Goal: Task Accomplishment & Management: Complete application form

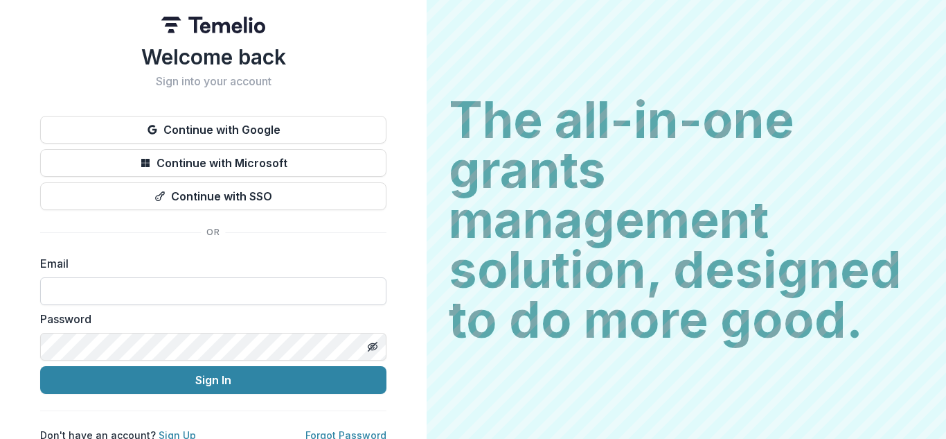
click at [100, 297] on input at bounding box center [213, 291] width 346 height 28
click at [396, 213] on div "Welcome back Sign into your account Continue with Google Continue with Microsof…" at bounding box center [213, 221] width 427 height 442
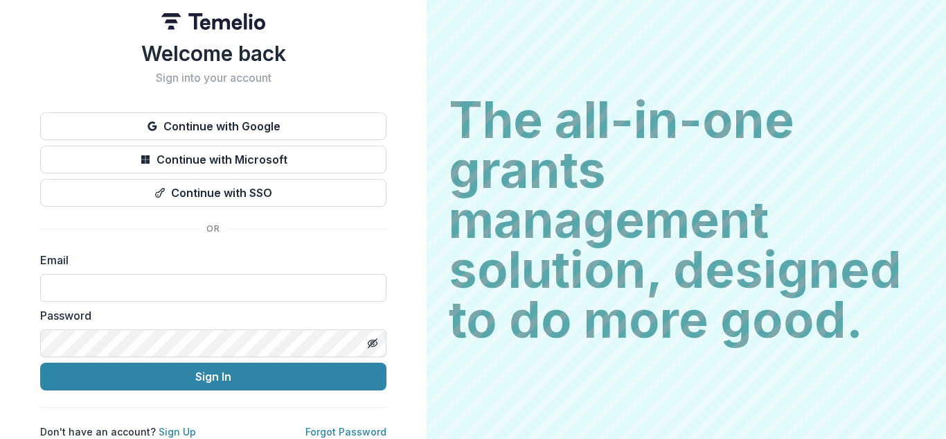
scroll to position [15, 0]
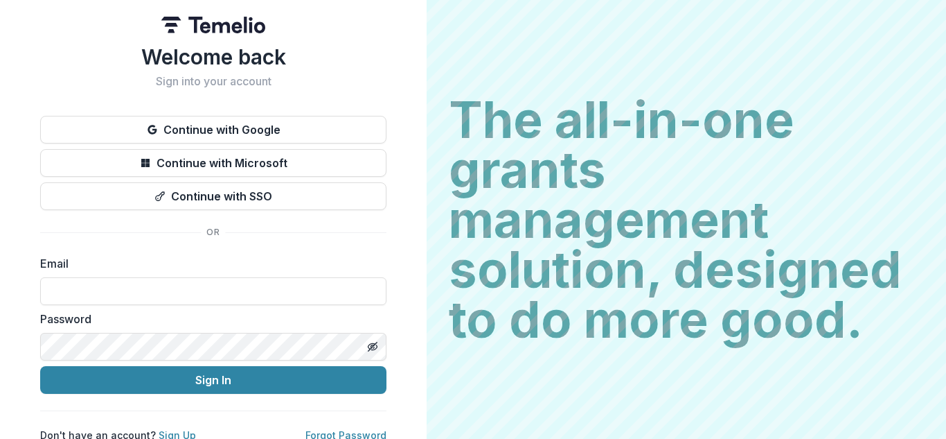
drag, startPoint x: 80, startPoint y: 290, endPoint x: 132, endPoint y: 330, distance: 65.8
click at [80, 290] on input at bounding box center [213, 291] width 346 height 28
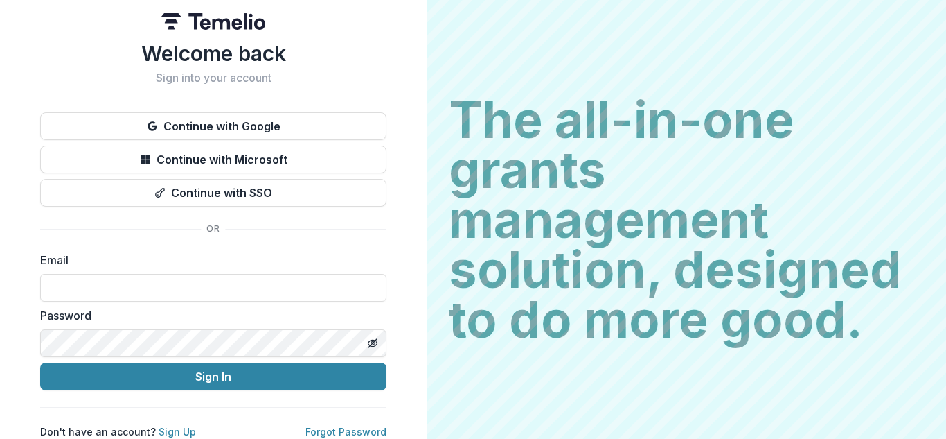
scroll to position [15, 0]
click at [169, 425] on link "Sign Up" at bounding box center [177, 431] width 37 height 12
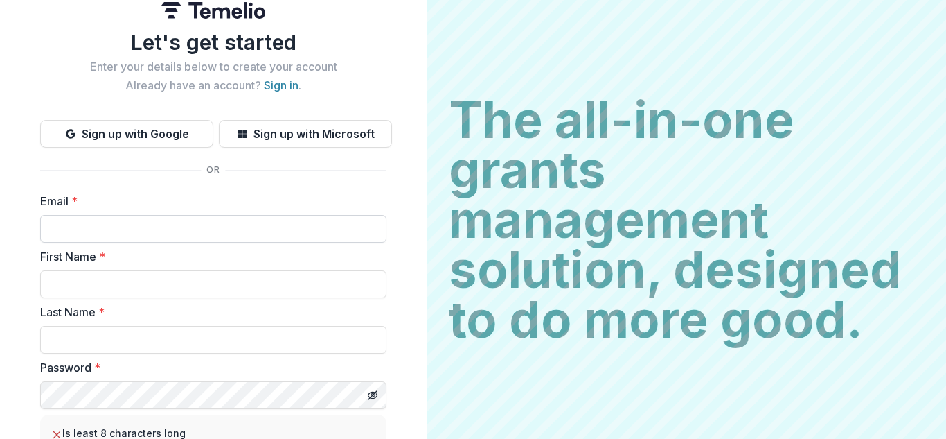
click at [119, 227] on input "Email *" at bounding box center [213, 229] width 346 height 28
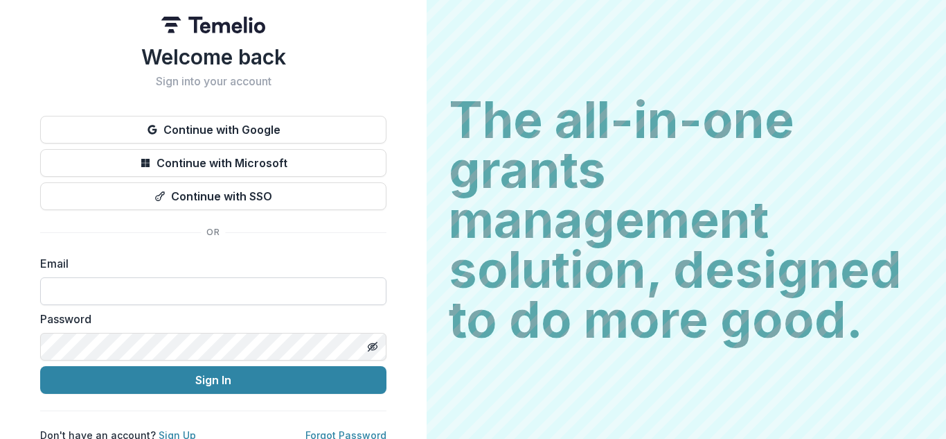
click at [103, 288] on input at bounding box center [213, 291] width 346 height 28
type input "**********"
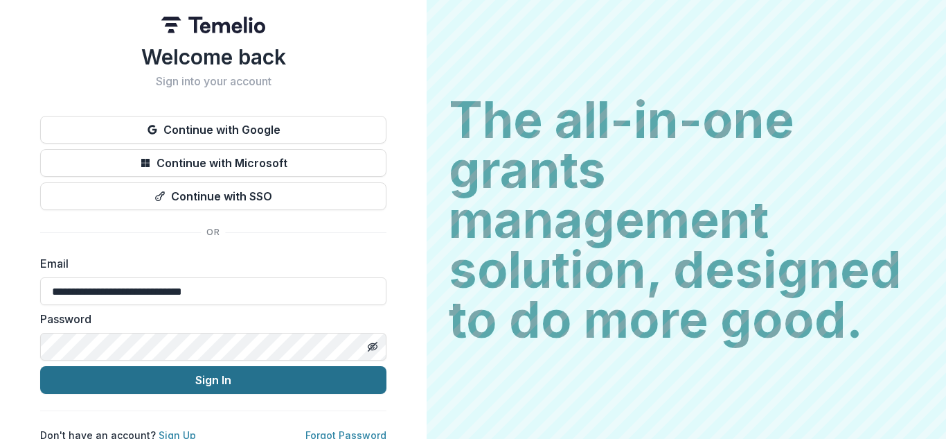
click at [236, 385] on button "Sign In" at bounding box center [213, 380] width 346 height 28
click at [293, 378] on button "Sign In" at bounding box center [213, 380] width 346 height 28
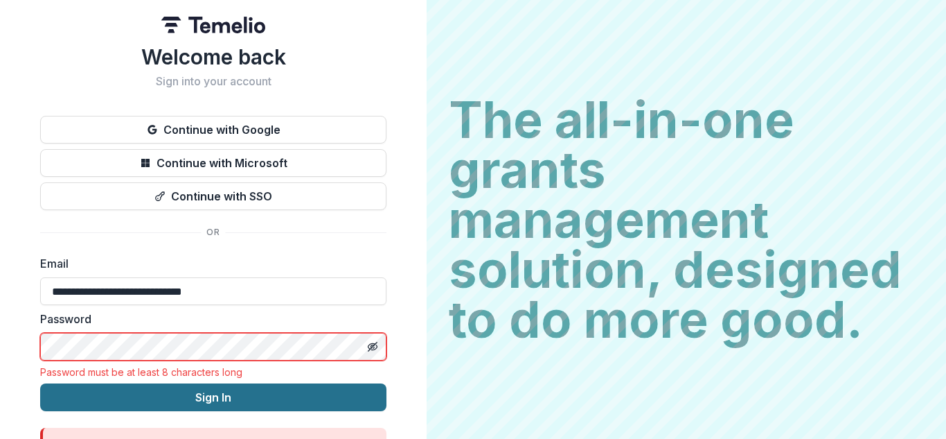
click at [270, 410] on button "Sign In" at bounding box center [213, 397] width 346 height 28
click at [274, 384] on button "Sign In" at bounding box center [213, 397] width 346 height 28
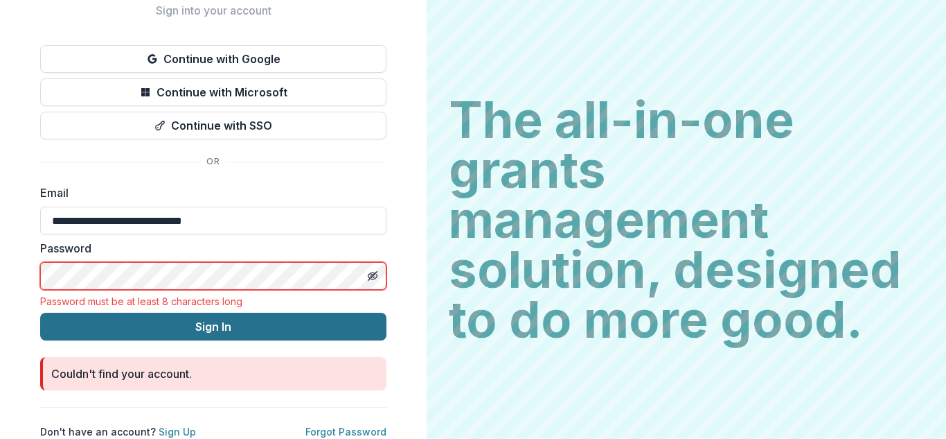
scroll to position [82, 0]
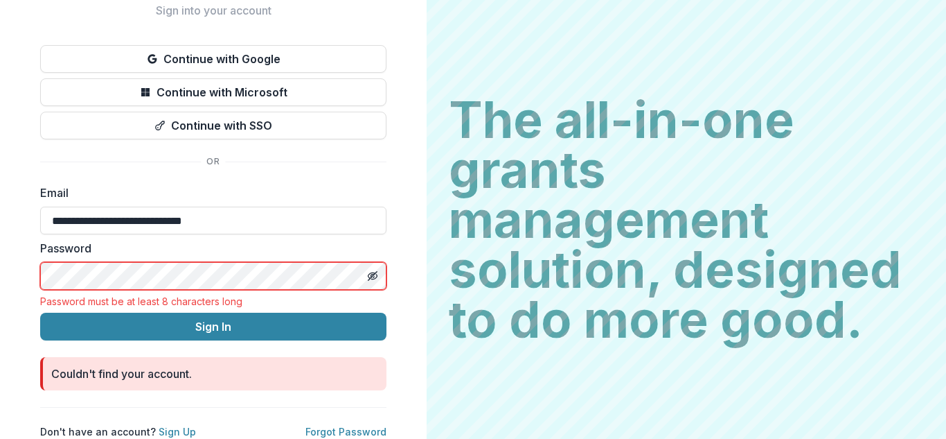
click at [200, 301] on form "**********" at bounding box center [213, 287] width 346 height 206
click at [173, 425] on link "Sign Up" at bounding box center [177, 431] width 37 height 12
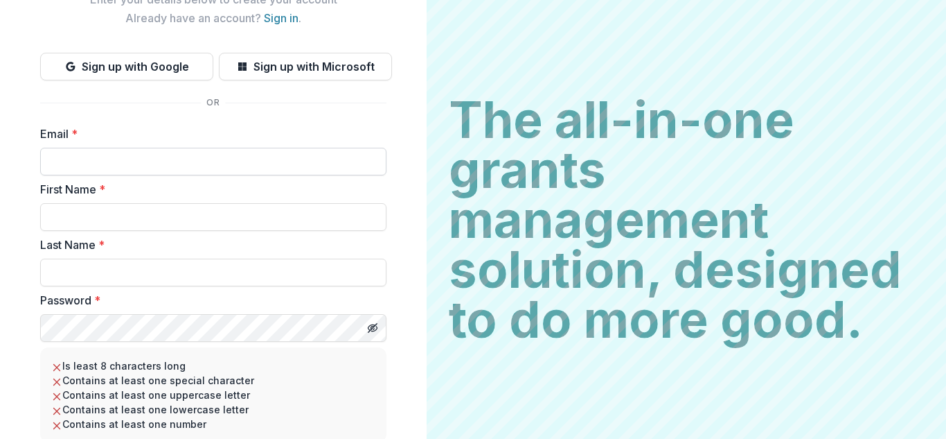
click at [218, 163] on input "Email *" at bounding box center [213, 162] width 346 height 28
type input "**********"
click at [193, 209] on input "First Name *" at bounding box center [213, 217] width 346 height 28
type input "*"
type input "*******"
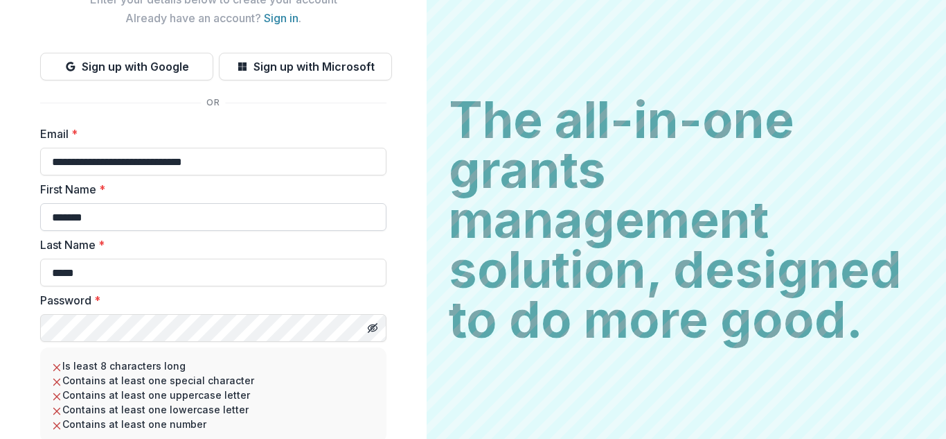
type input "*****"
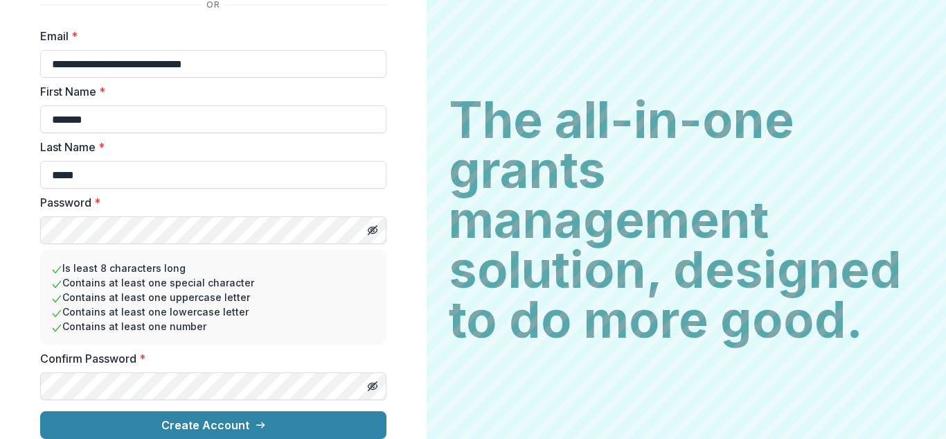
scroll to position [191, 0]
click at [40, 411] on button "Create Account" at bounding box center [213, 425] width 346 height 28
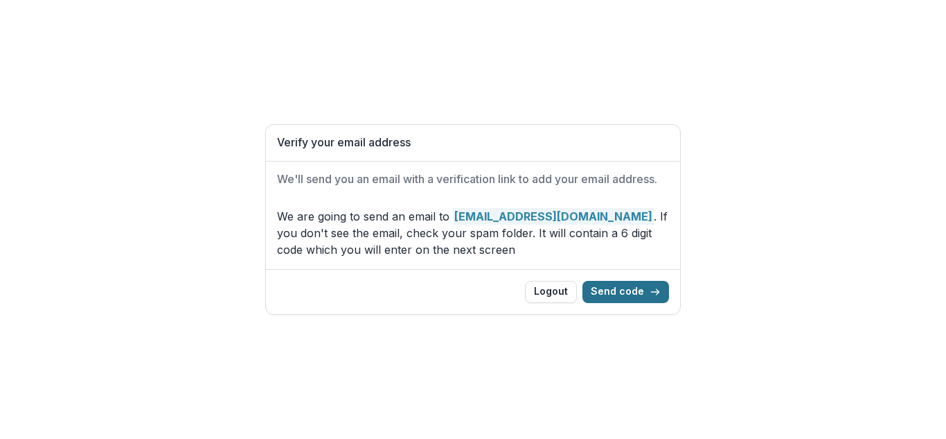
click at [630, 294] on button "Send code" at bounding box center [626, 292] width 87 height 22
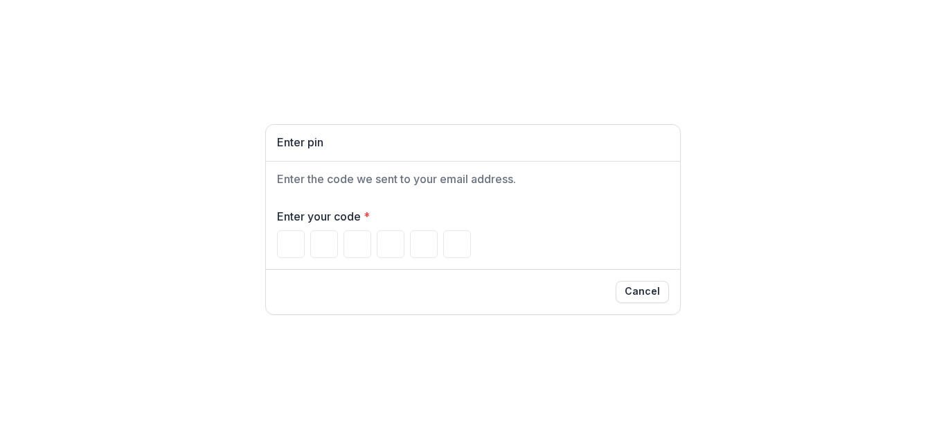
type input "*"
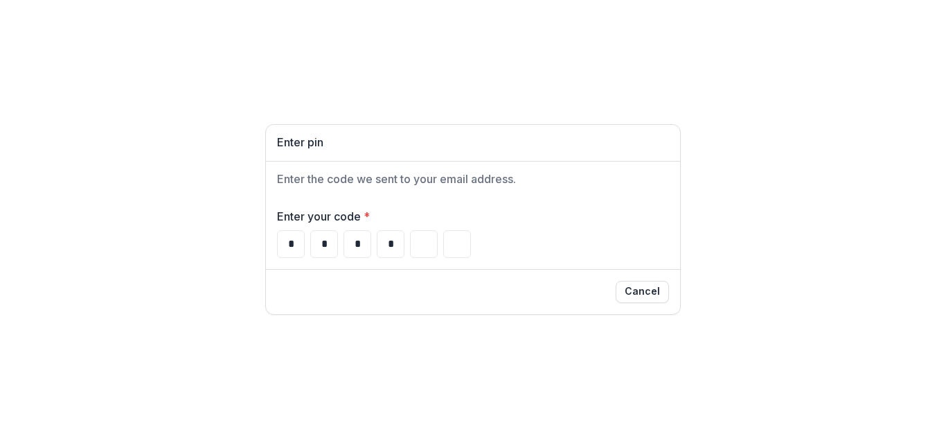
type input "*"
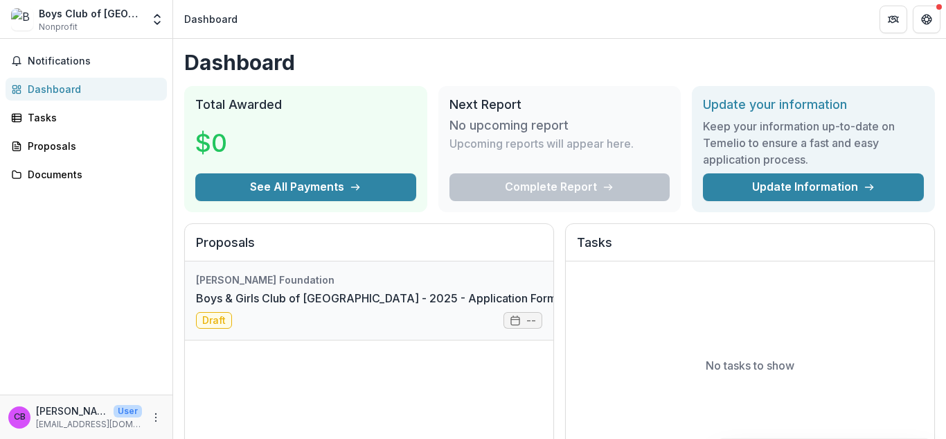
click at [370, 306] on link "Boys & Girls Club of Parkersburg - 2025 - Application Form" at bounding box center [376, 298] width 361 height 17
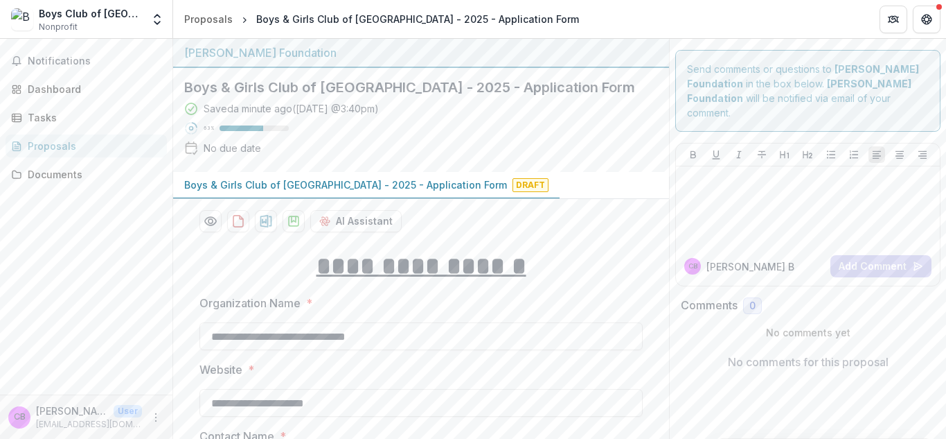
click at [64, 140] on div "Proposals" at bounding box center [92, 146] width 128 height 15
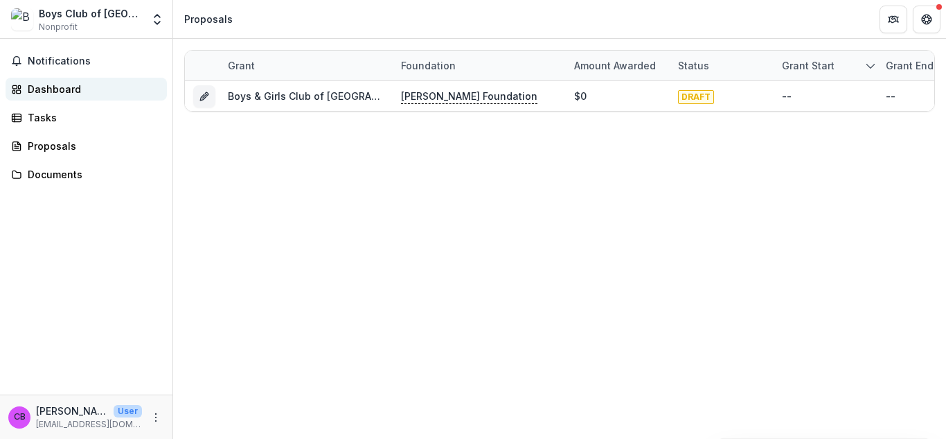
click at [37, 95] on div "Dashboard" at bounding box center [92, 89] width 128 height 15
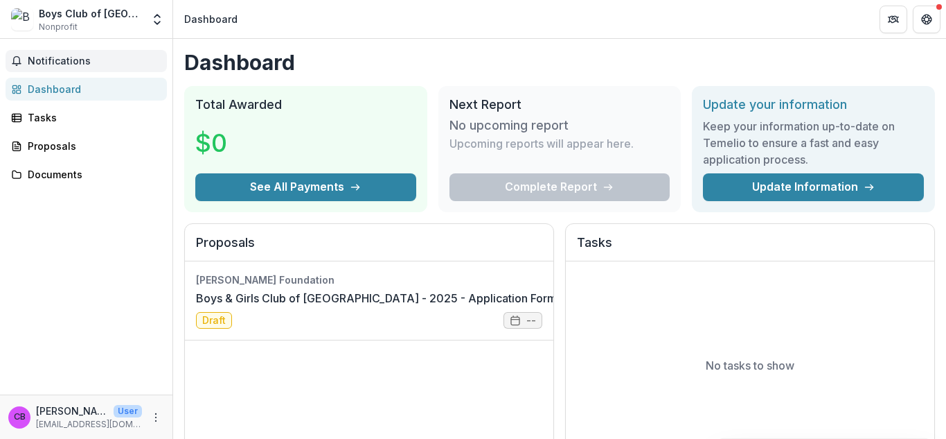
click at [51, 53] on button "Notifications" at bounding box center [86, 61] width 161 height 22
click at [64, 142] on div "Proposals" at bounding box center [92, 146] width 128 height 15
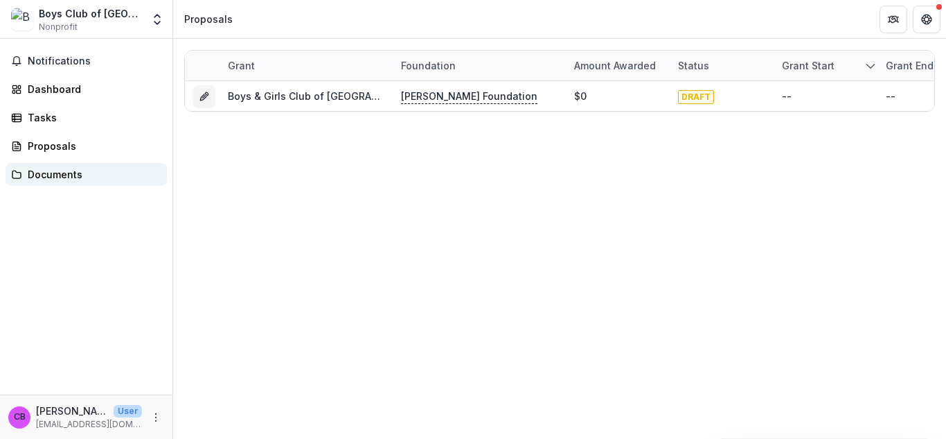
click at [70, 179] on div "Documents" at bounding box center [92, 174] width 128 height 15
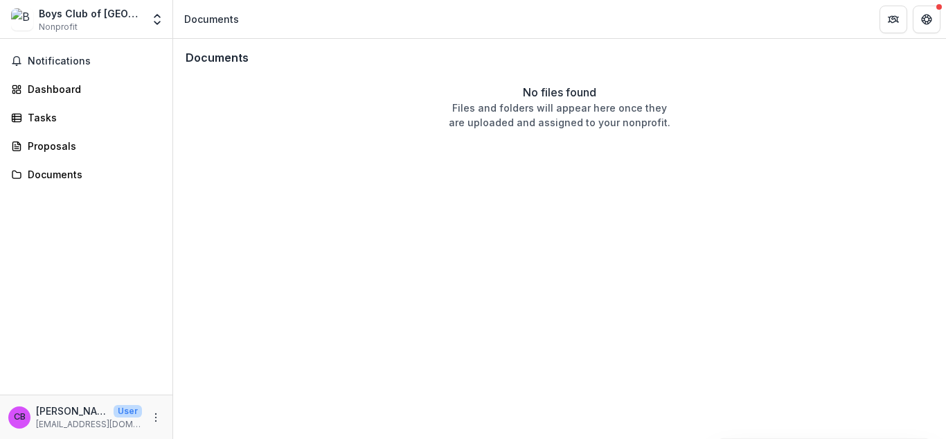
click at [88, 26] on div "Boys Club of Parkersburg Nonprofit" at bounding box center [90, 19] width 103 height 27
